Goal: Information Seeking & Learning: Learn about a topic

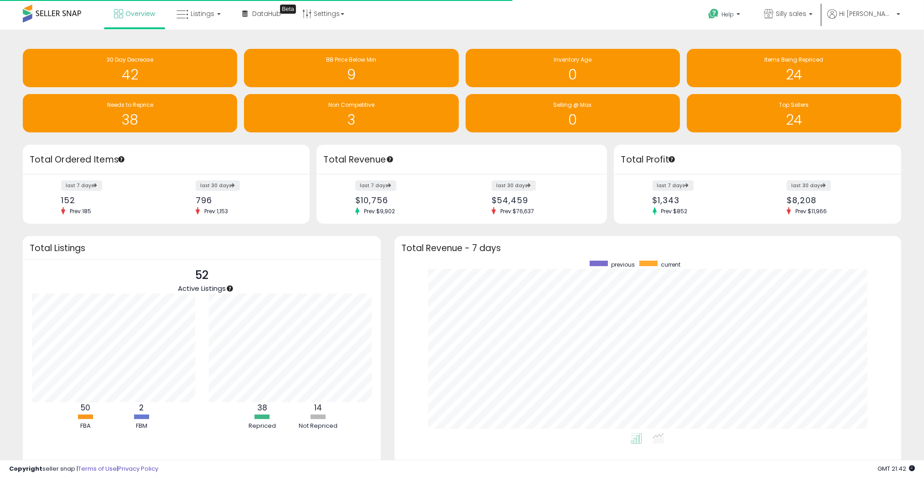
scroll to position [172, 488]
click at [207, 22] on link "Listings" at bounding box center [199, 13] width 58 height 27
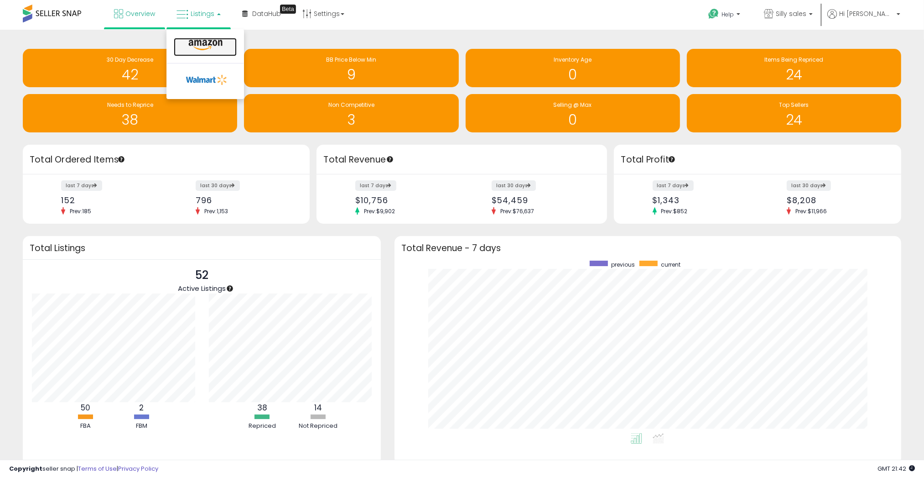
click at [207, 47] on icon at bounding box center [206, 45] width 40 height 12
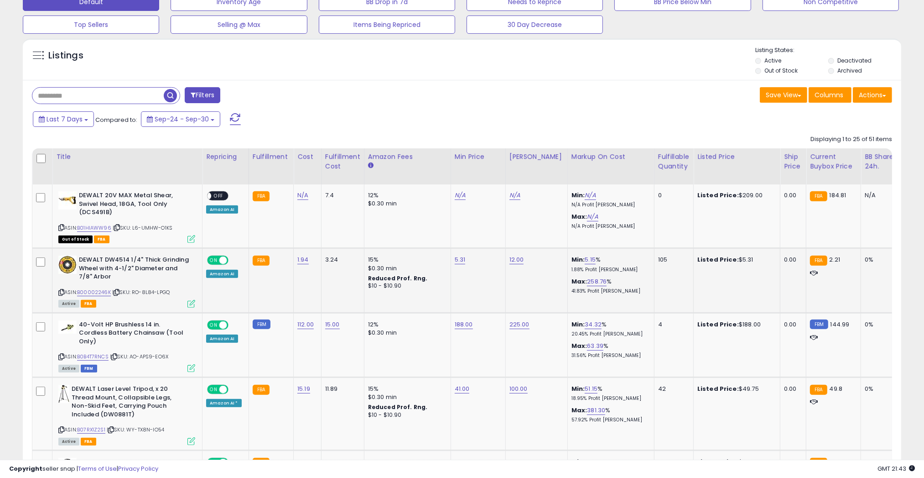
scroll to position [294, 0]
click at [94, 353] on link "B0B4T7RNCS" at bounding box center [92, 357] width 31 height 8
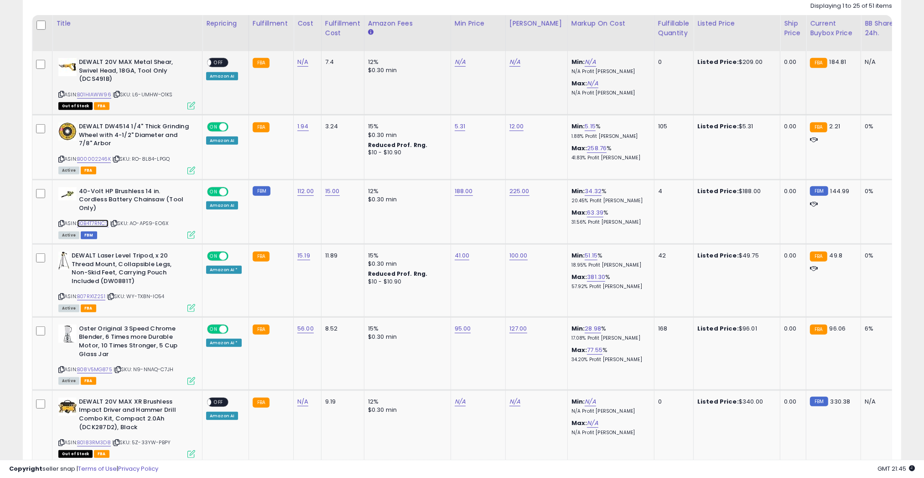
scroll to position [430, 0]
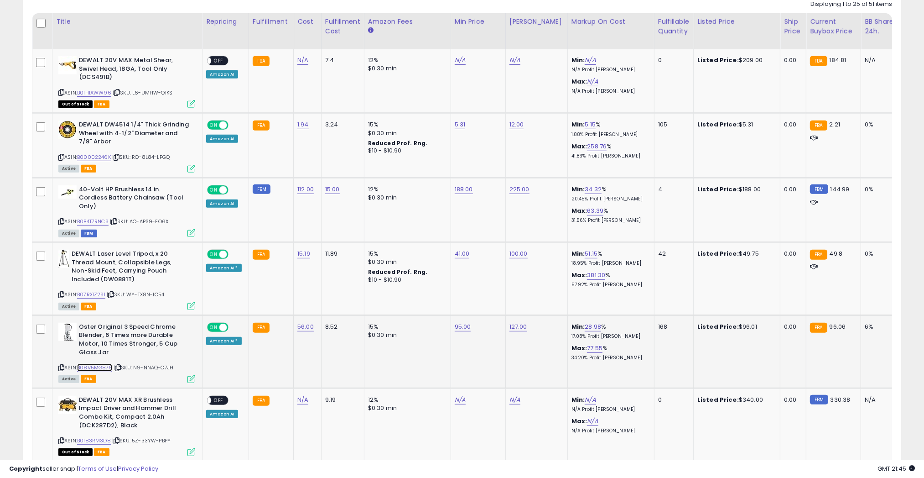
click at [85, 364] on link "B08V5MG875" at bounding box center [94, 368] width 35 height 8
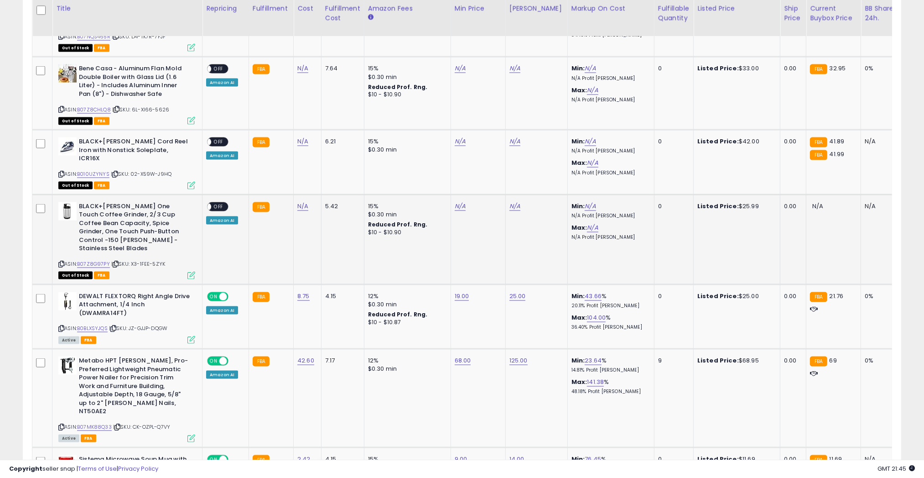
scroll to position [1349, 0]
click at [97, 423] on link "B07MK88Q33" at bounding box center [94, 427] width 35 height 8
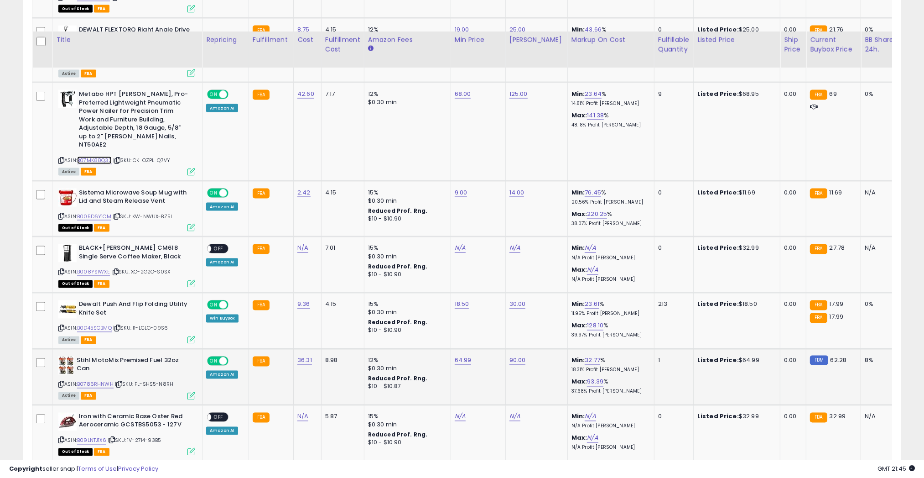
scroll to position [1694, 0]
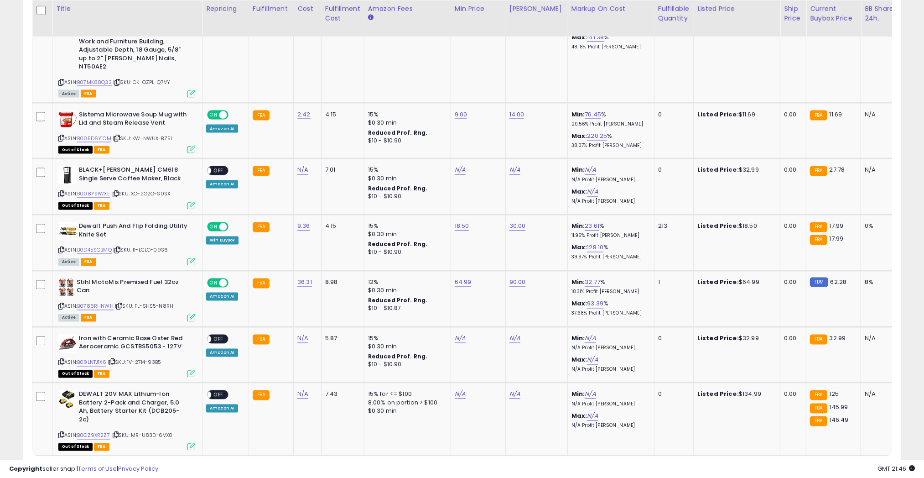
click at [837, 465] on link "2" at bounding box center [838, 473] width 16 height 16
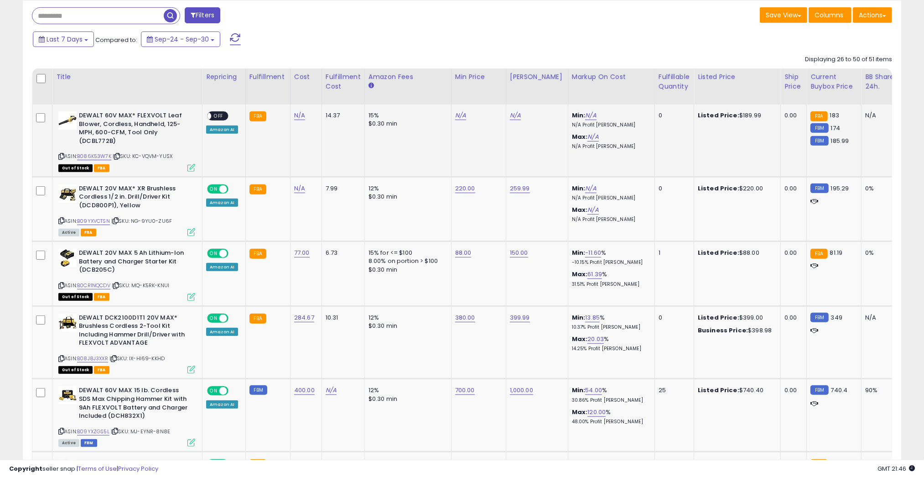
scroll to position [376, 0]
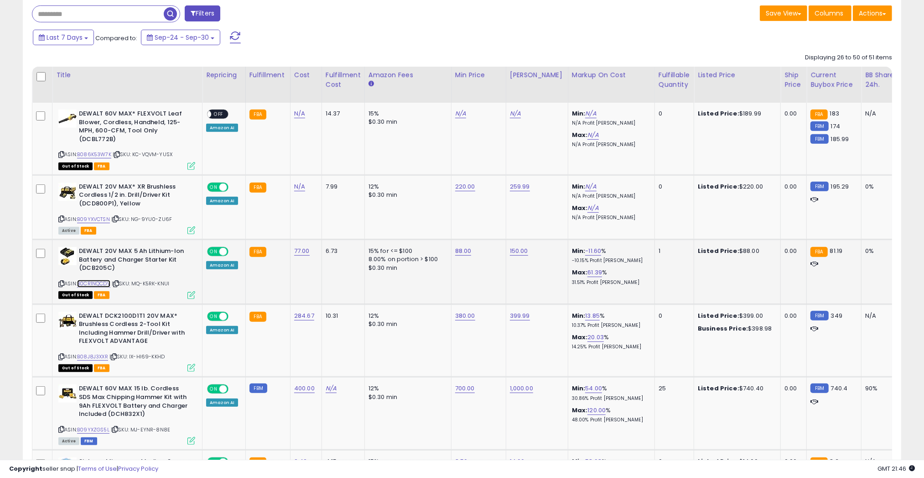
click at [101, 283] on link "B0CR1NQCDV" at bounding box center [93, 284] width 33 height 8
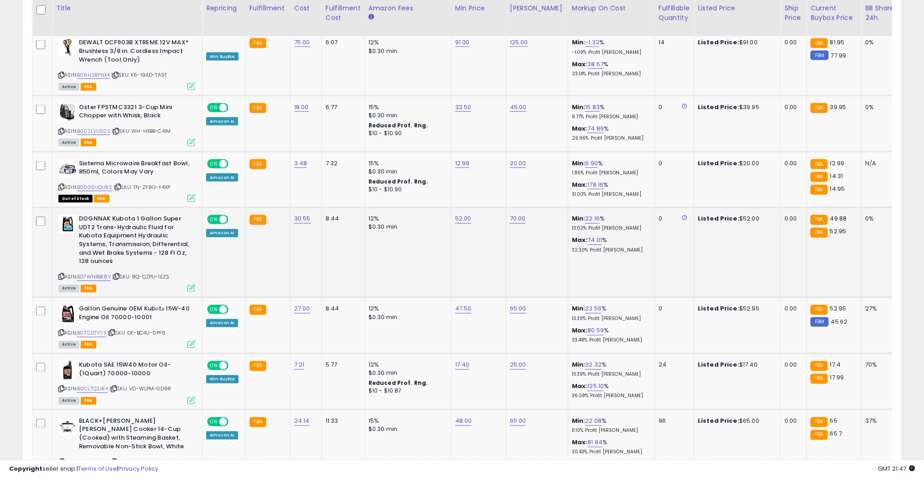
scroll to position [1701, 0]
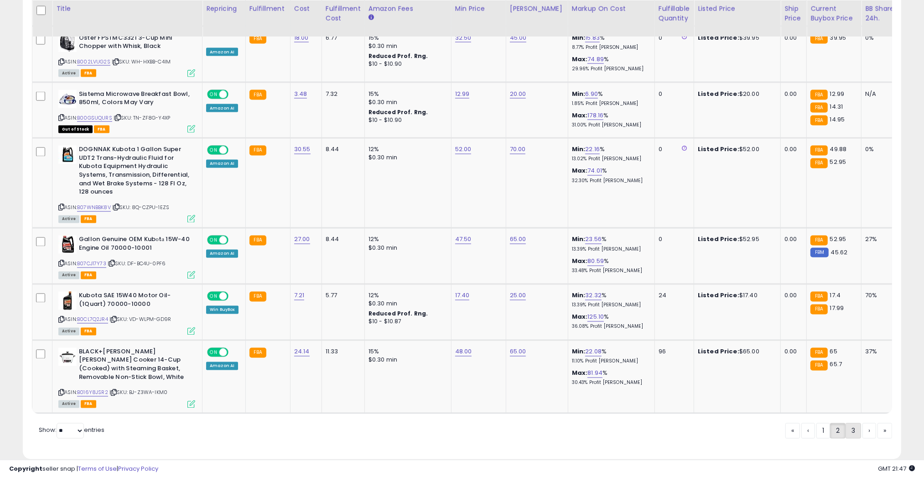
click at [853, 423] on link "3" at bounding box center [854, 431] width 16 height 16
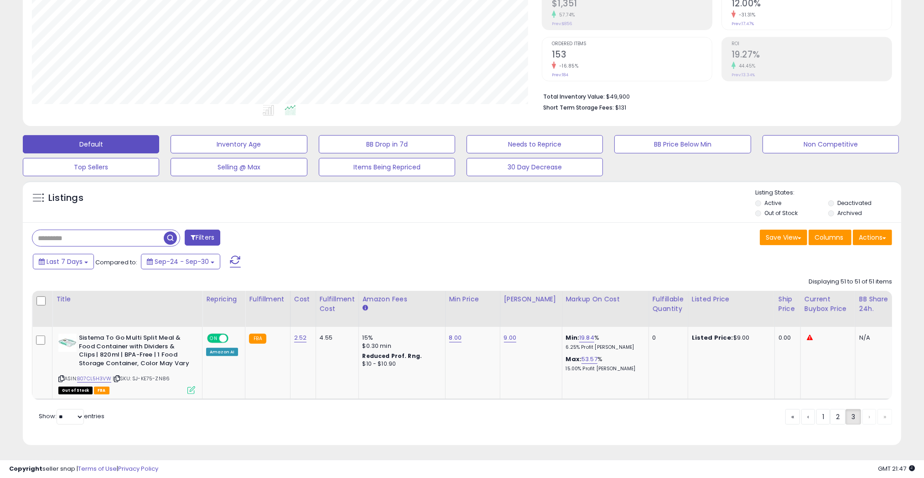
scroll to position [0, 0]
